Goal: Transaction & Acquisition: Purchase product/service

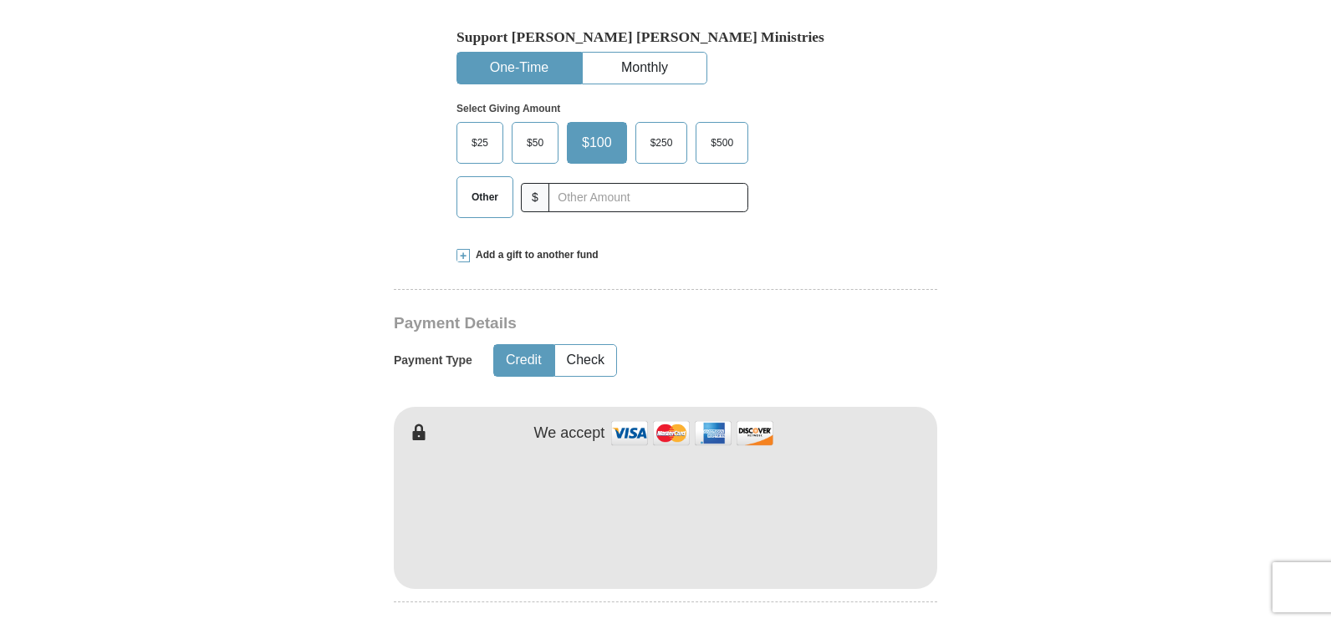
click at [675, 415] on img at bounding box center [692, 433] width 167 height 36
type input "[PERSON_NAME]"
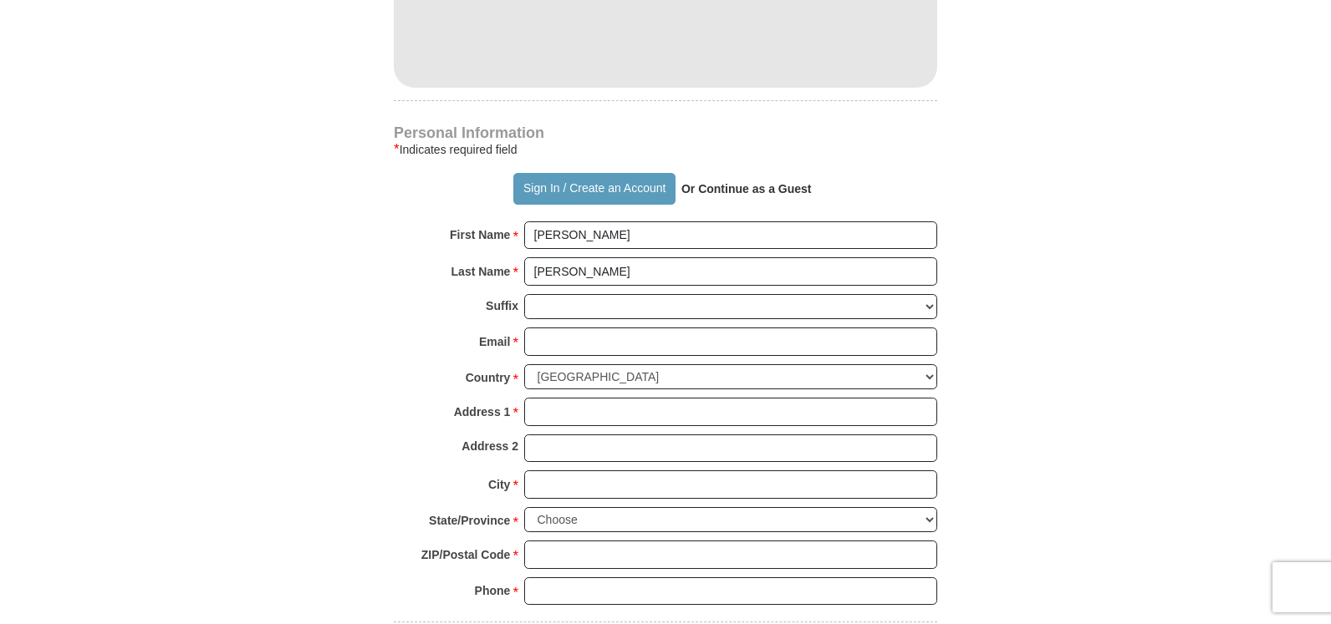
scroll to position [1011, 0]
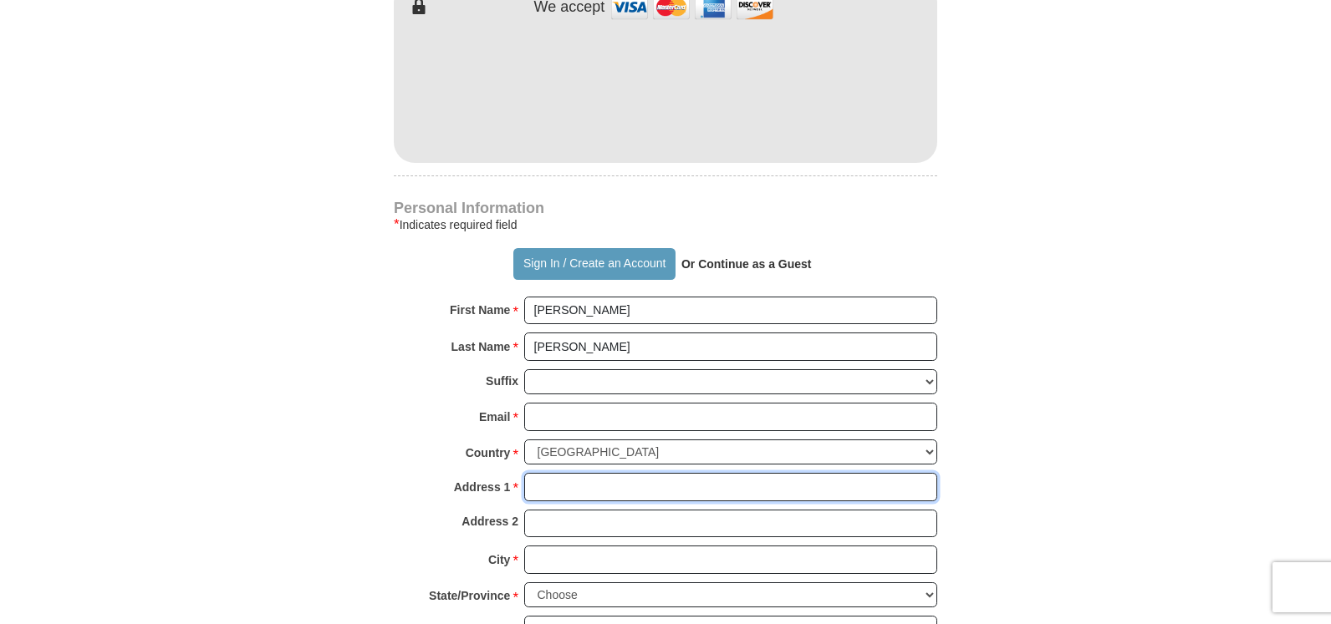
click at [535, 473] on input "Address 1 *" at bounding box center [730, 487] width 413 height 28
type input "[STREET_ADDRESS]"
type input "[EMAIL_ADDRESS][DOMAIN_NAME]"
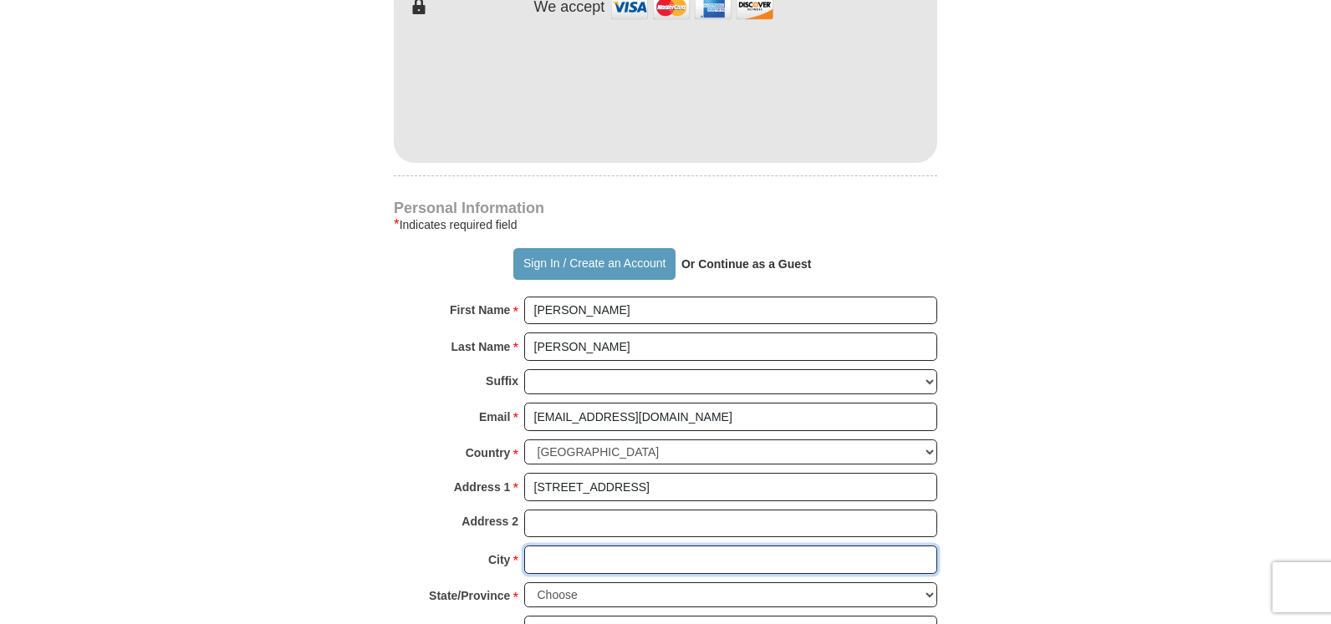
type input "[GEOGRAPHIC_DATA]"
select select "NJ"
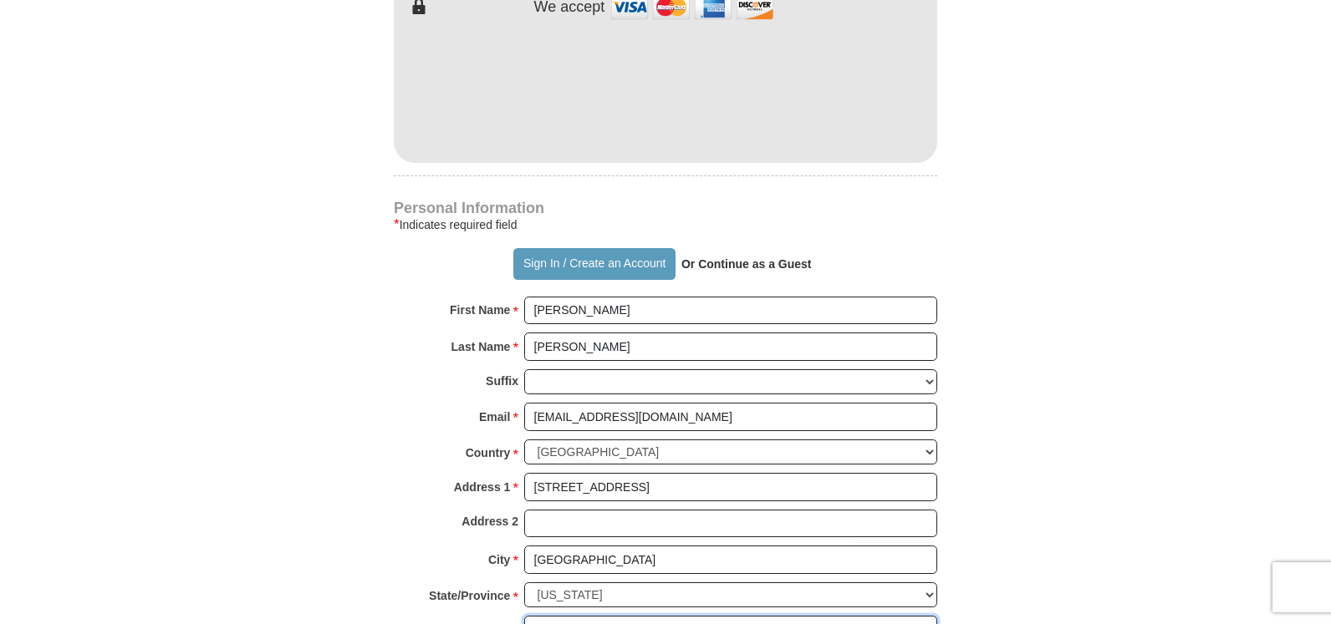
type input "08046"
type input "6097601929"
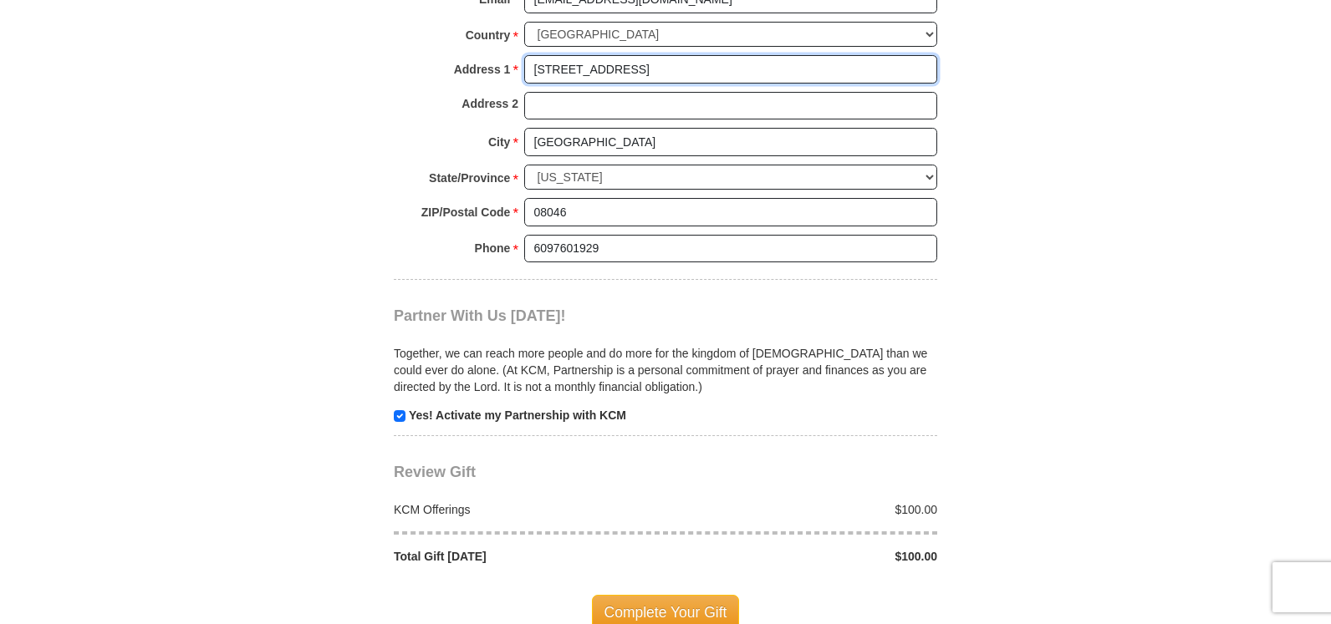
scroll to position [1513, 0]
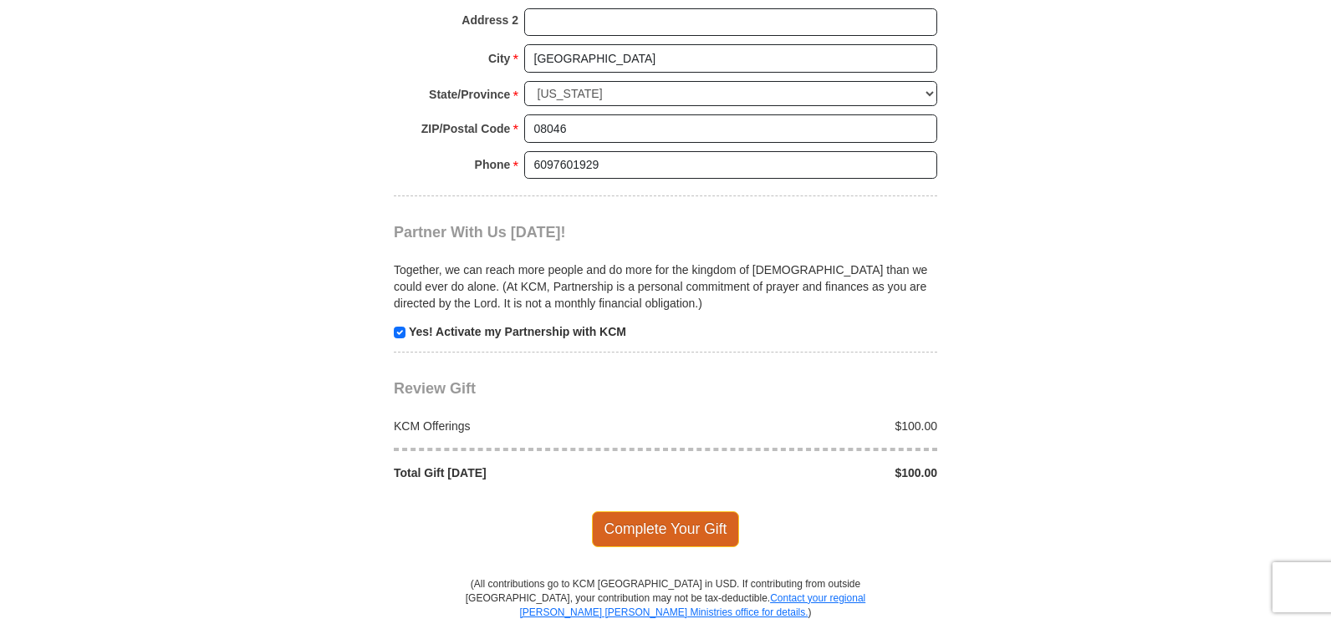
click at [669, 512] on span "Complete Your Gift" at bounding box center [666, 529] width 148 height 35
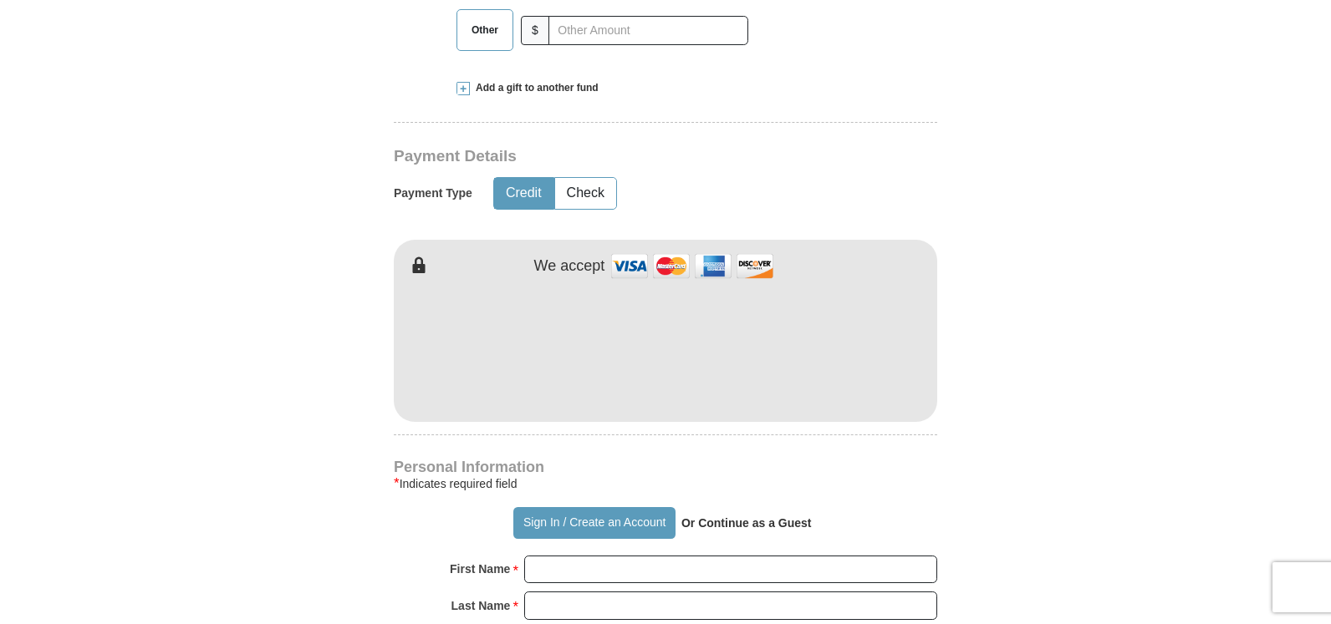
click at [656, 248] on img at bounding box center [692, 266] width 167 height 36
click at [663, 248] on img at bounding box center [692, 266] width 167 height 36
click at [660, 248] on img at bounding box center [692, 266] width 167 height 36
click at [664, 248] on img at bounding box center [692, 266] width 167 height 36
click at [666, 248] on img at bounding box center [692, 266] width 167 height 36
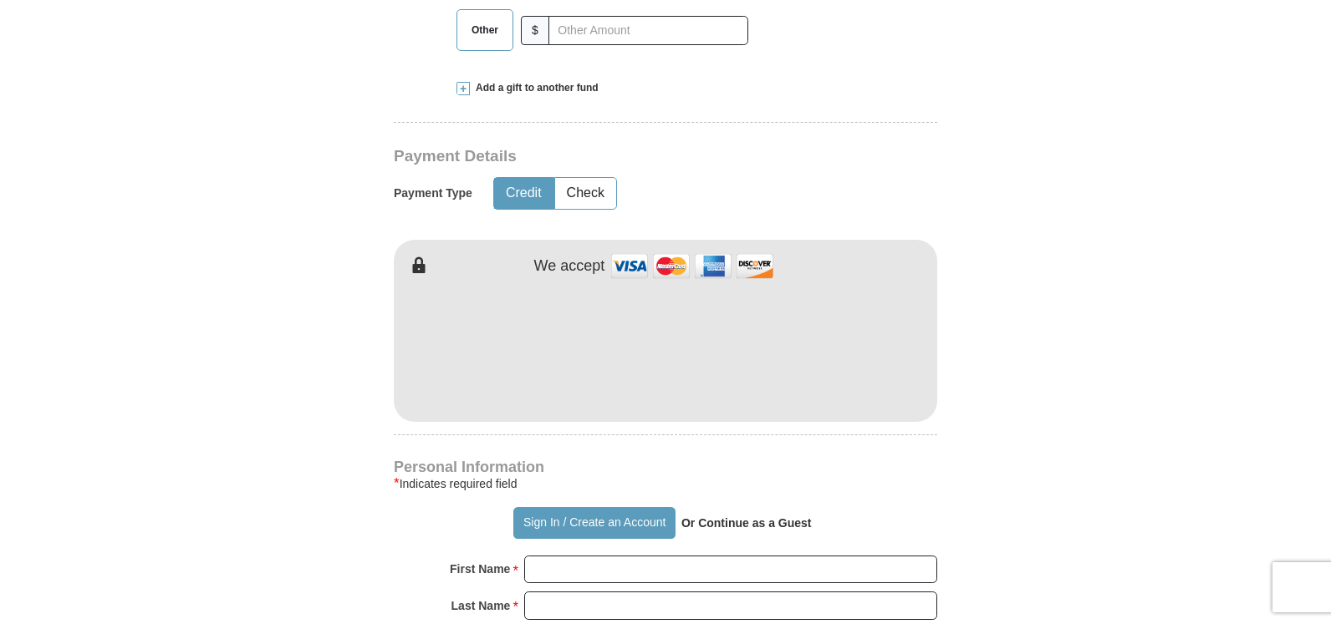
click at [661, 248] on img at bounding box center [692, 266] width 167 height 36
click at [507, 178] on button "Credit" at bounding box center [523, 193] width 59 height 31
click at [661, 248] on img at bounding box center [692, 266] width 167 height 36
click at [664, 248] on img at bounding box center [692, 266] width 167 height 36
click at [665, 248] on img at bounding box center [692, 266] width 167 height 36
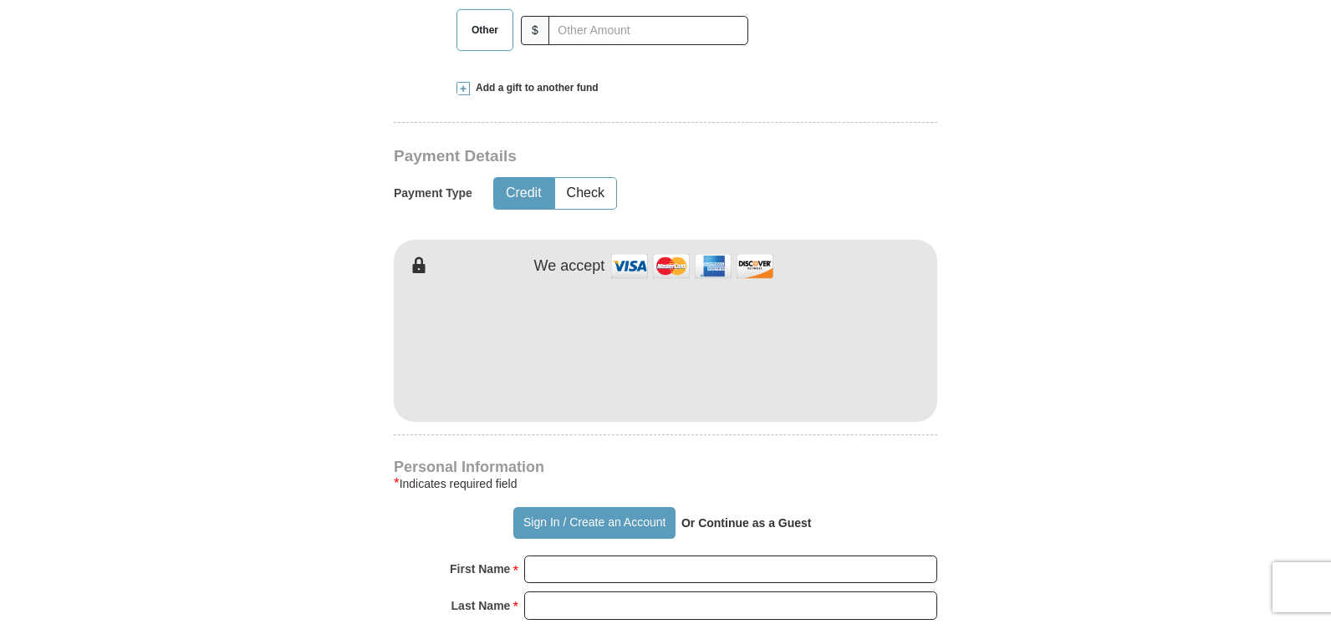
drag, startPoint x: 655, startPoint y: 234, endPoint x: 646, endPoint y: 242, distance: 11.9
drag, startPoint x: 646, startPoint y: 242, endPoint x: 991, endPoint y: 237, distance: 345.3
click at [991, 237] on form "Already have an account? Sign in for faster giving. Don't have an account? Crea…" at bounding box center [665, 363] width 953 height 2096
click at [532, 178] on button "Credit" at bounding box center [523, 193] width 59 height 31
click at [535, 178] on button "Credit" at bounding box center [523, 193] width 59 height 31
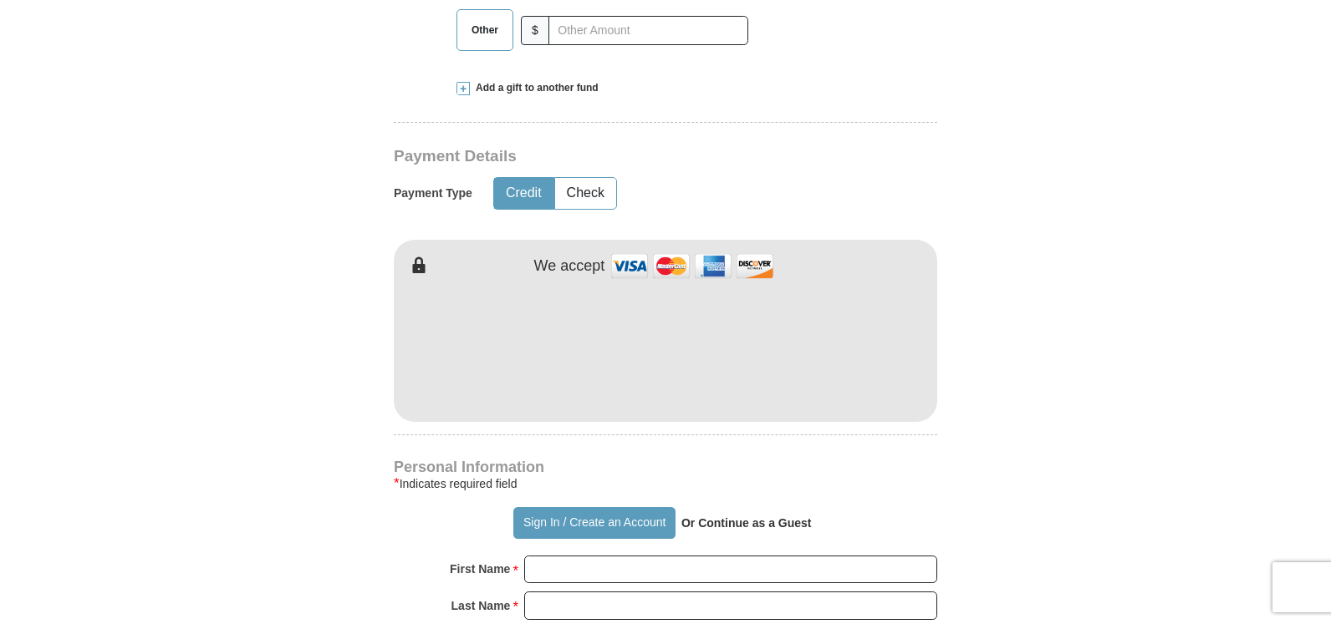
click at [534, 178] on button "Credit" at bounding box center [523, 193] width 59 height 31
click at [672, 248] on img at bounding box center [692, 266] width 167 height 36
type input "[PERSON_NAME]"
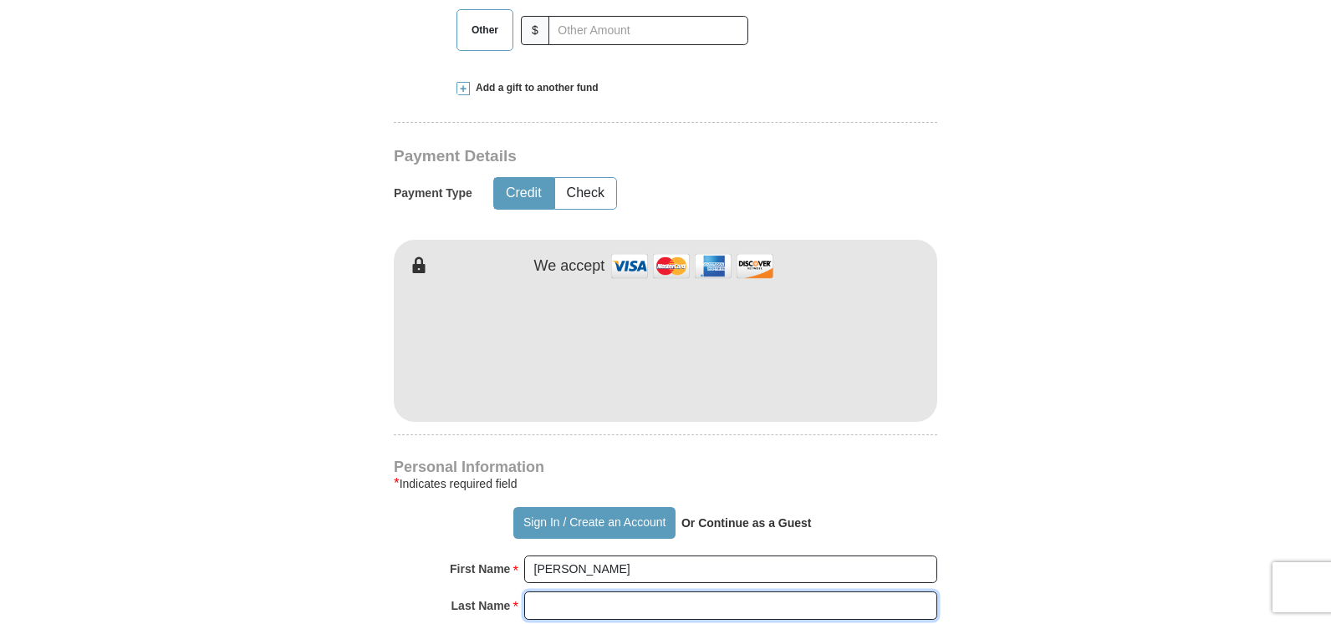
type input "[PERSON_NAME]"
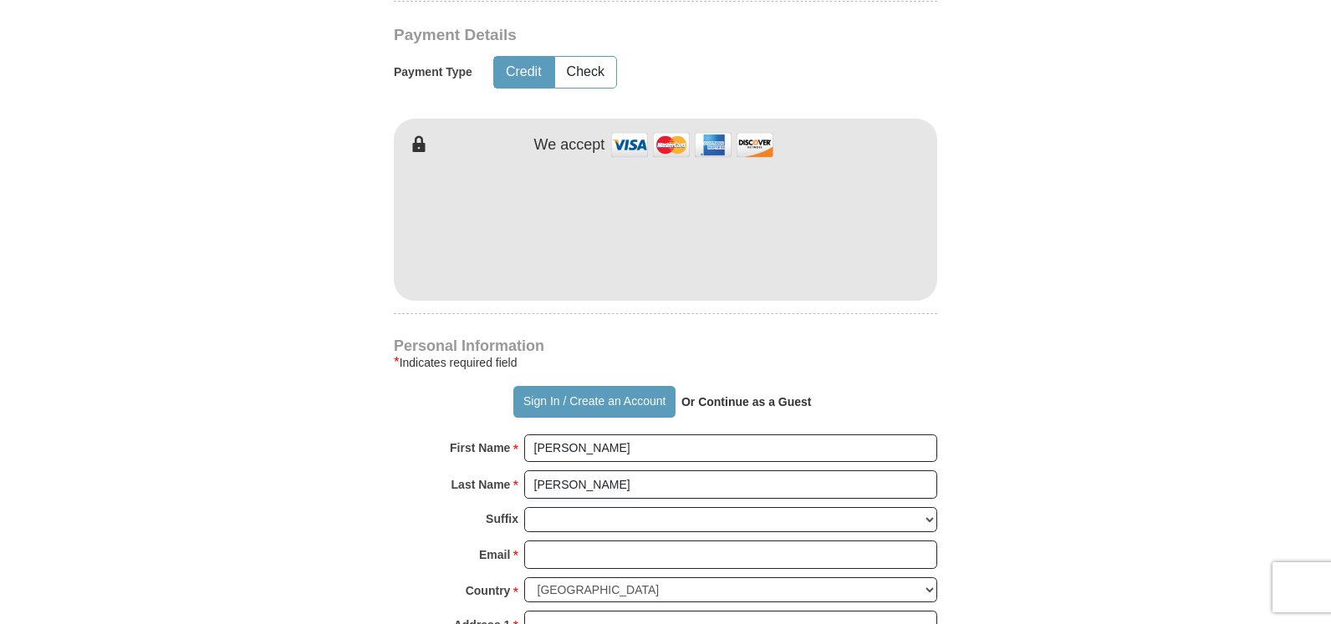
scroll to position [957, 0]
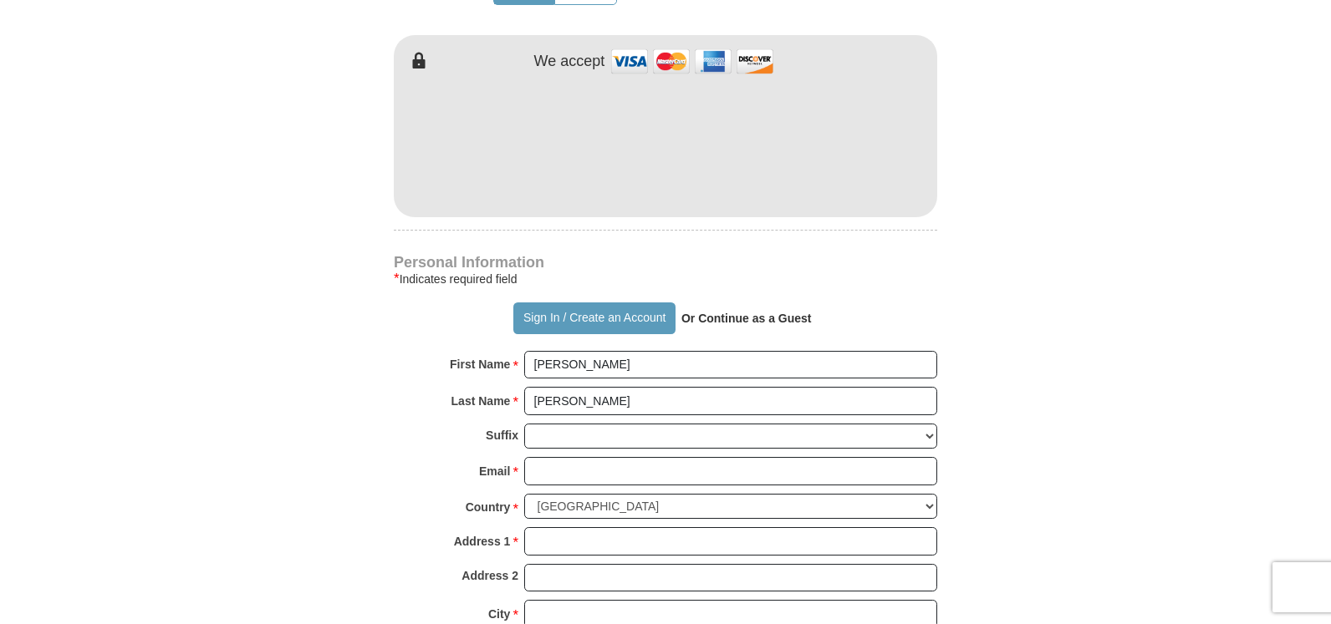
type button "[URL][DOMAIN_NAME]"
type input "[STREET_ADDRESS]"
type input "[EMAIL_ADDRESS][DOMAIN_NAME]"
type input "[GEOGRAPHIC_DATA]"
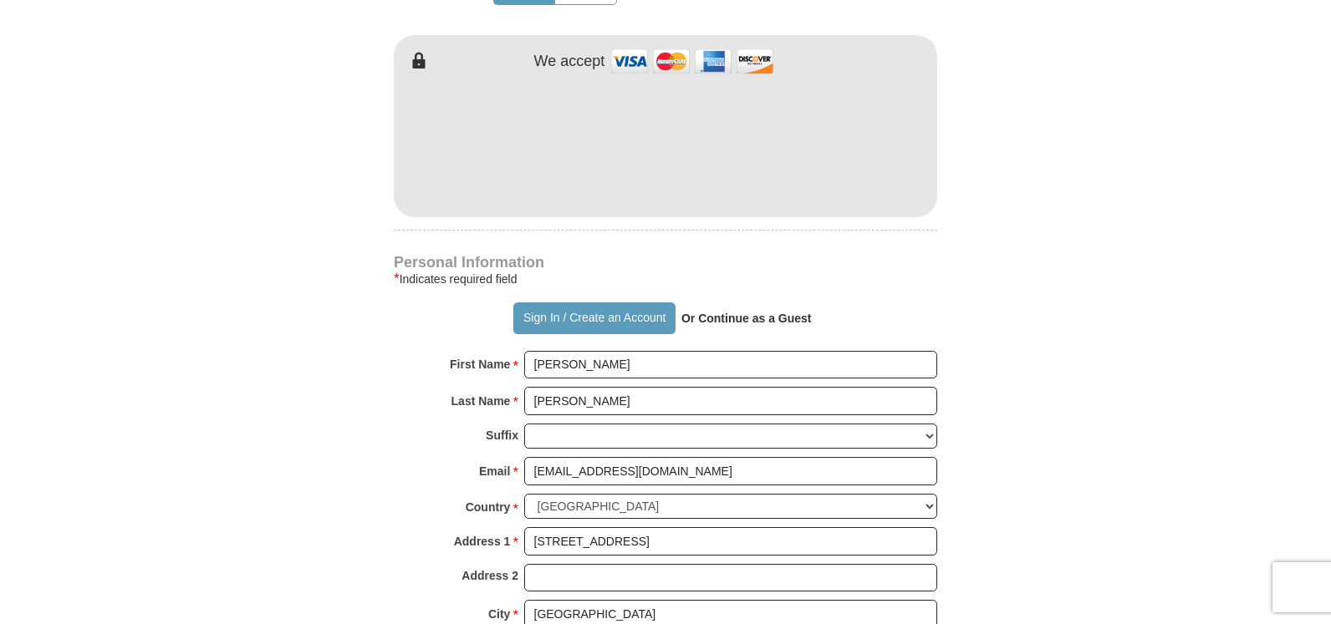
select select "NJ"
type input "08046"
type input "6097601929"
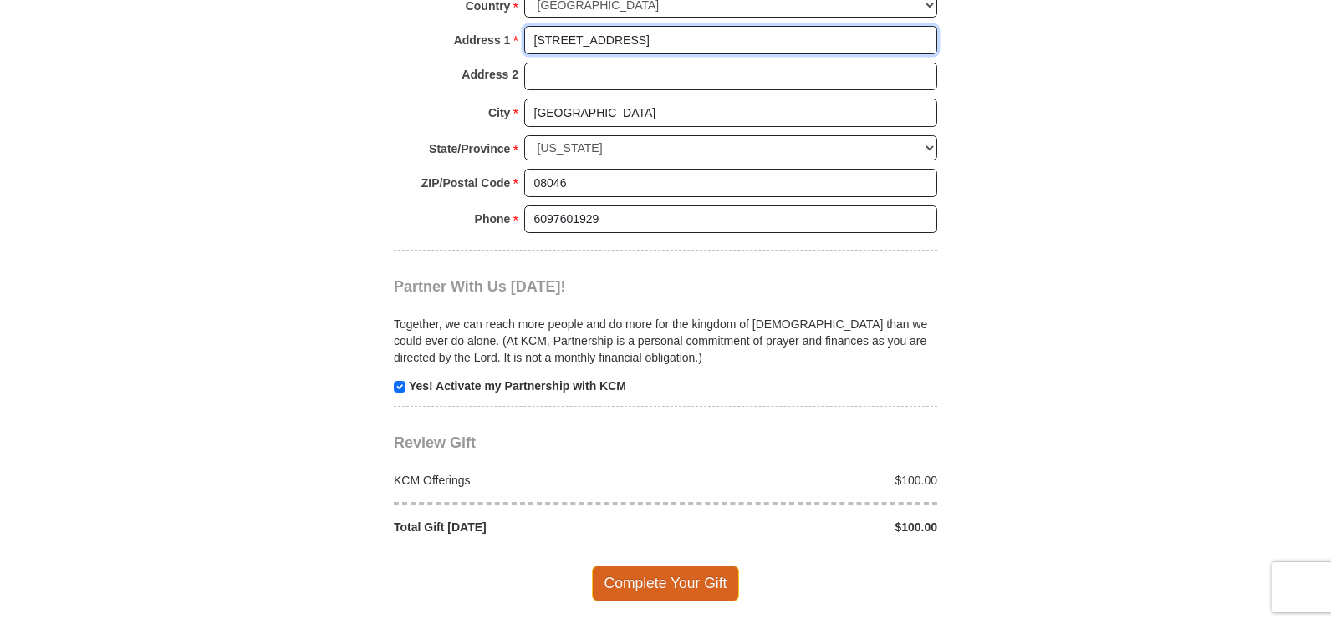
scroll to position [1542, 0]
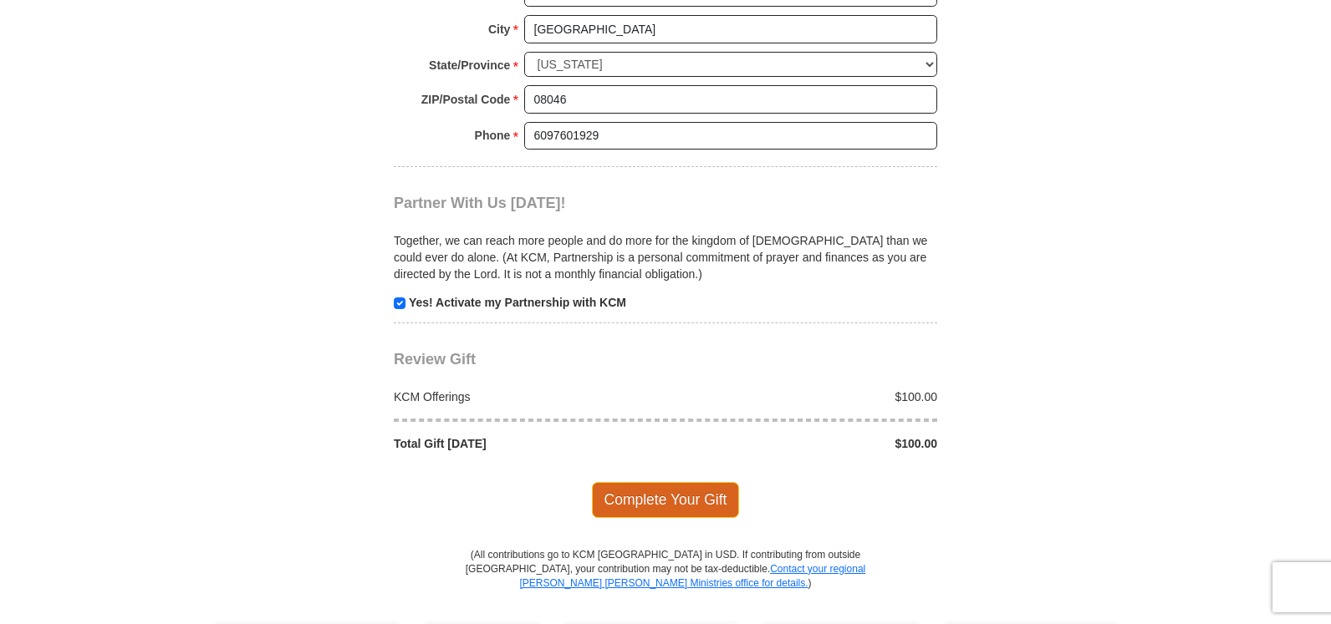
click at [690, 482] on span "Complete Your Gift" at bounding box center [666, 499] width 148 height 35
